Goal: Navigation & Orientation: Find specific page/section

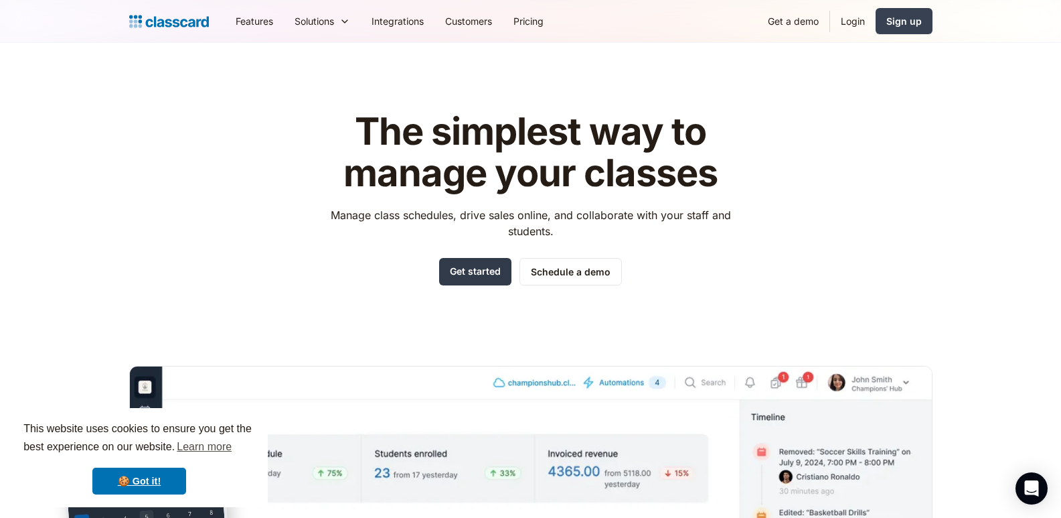
click at [500, 273] on link "Get started" at bounding box center [475, 271] width 72 height 27
click at [891, 26] on div "Sign up" at bounding box center [904, 21] width 35 height 14
click at [526, 23] on link "Pricing" at bounding box center [529, 21] width 52 height 30
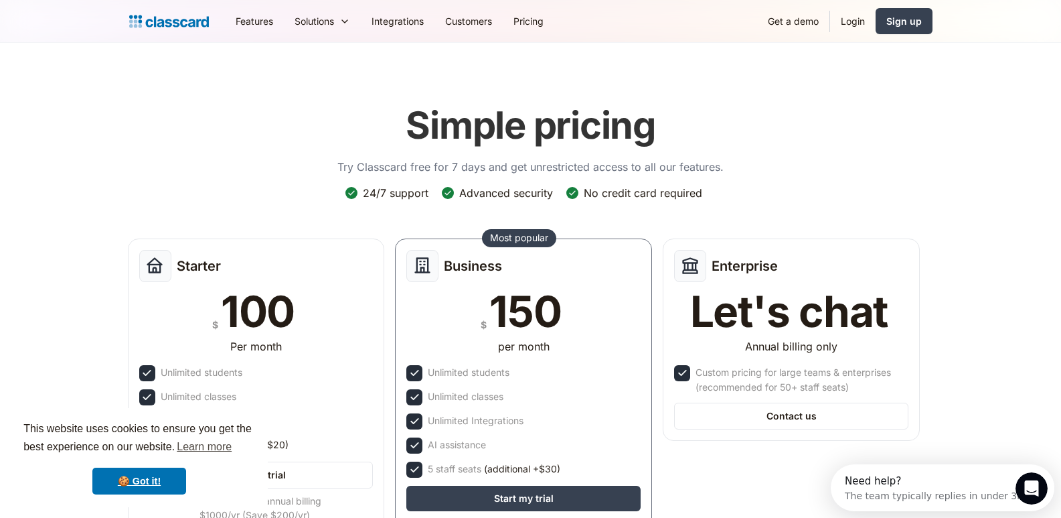
click at [165, 19] on img "home" at bounding box center [169, 21] width 80 height 19
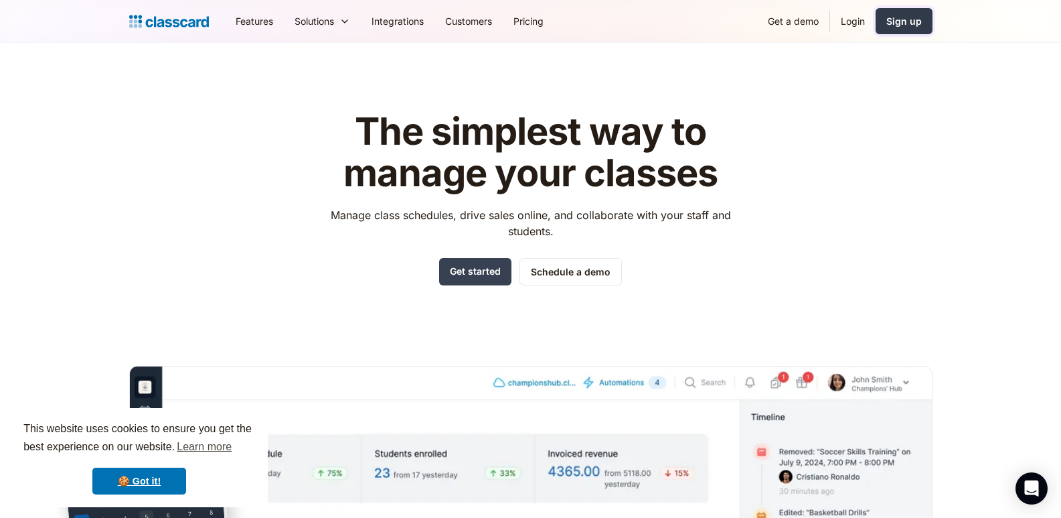
click at [887, 18] on div "Sign up" at bounding box center [904, 21] width 35 height 14
click at [562, 271] on link "Schedule a demo" at bounding box center [571, 271] width 102 height 27
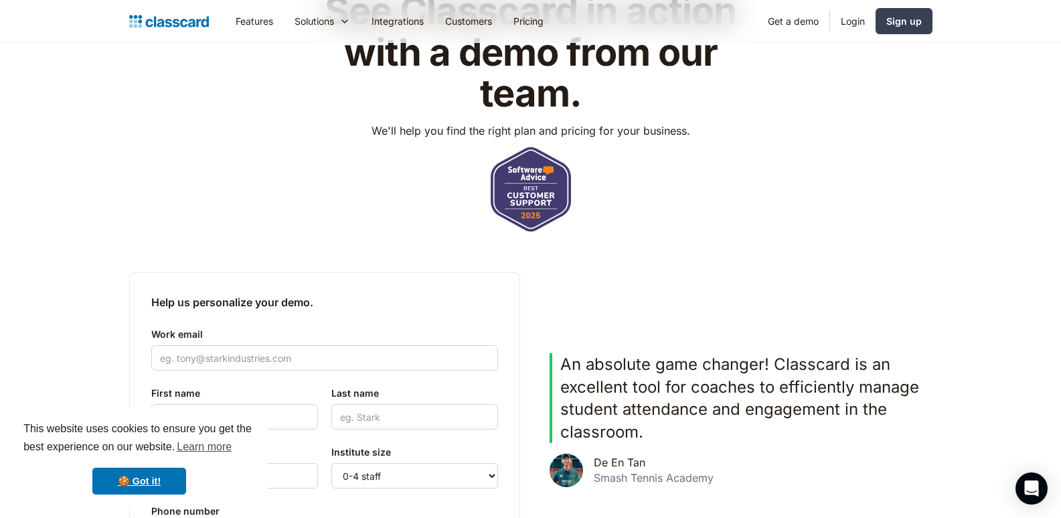
scroll to position [402, 0]
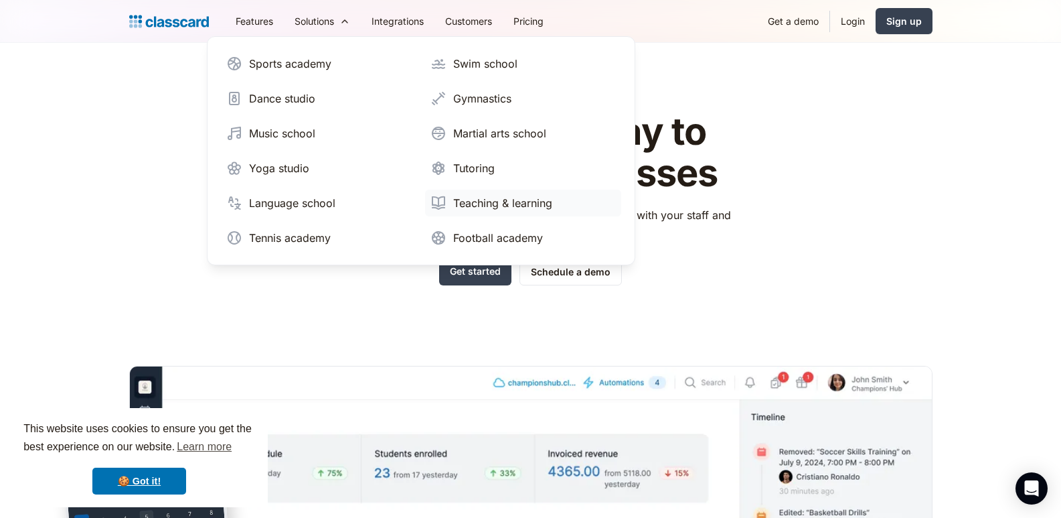
click at [465, 203] on div "Teaching & learning" at bounding box center [502, 203] width 99 height 16
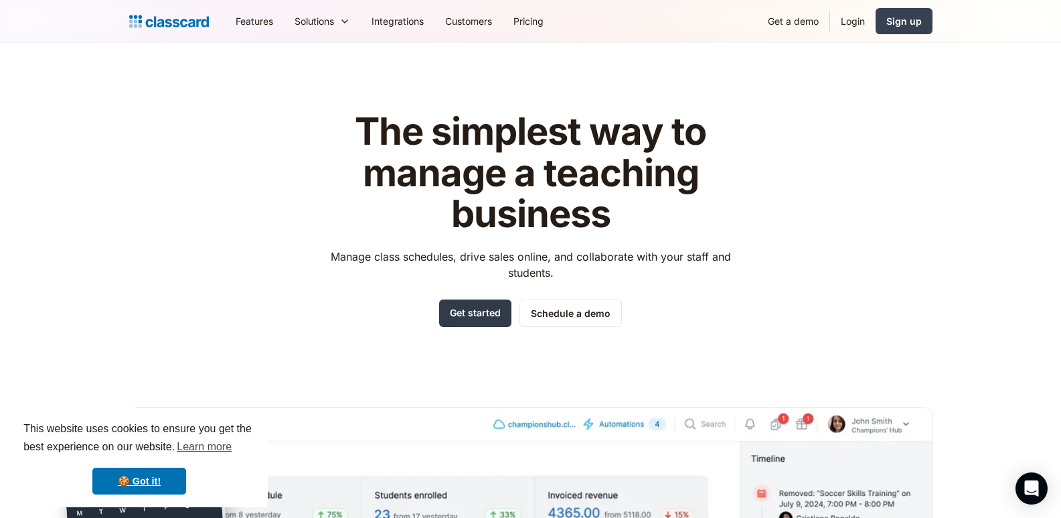
click at [499, 311] on link "Get started" at bounding box center [475, 312] width 72 height 27
